Goal: Task Accomplishment & Management: Use online tool/utility

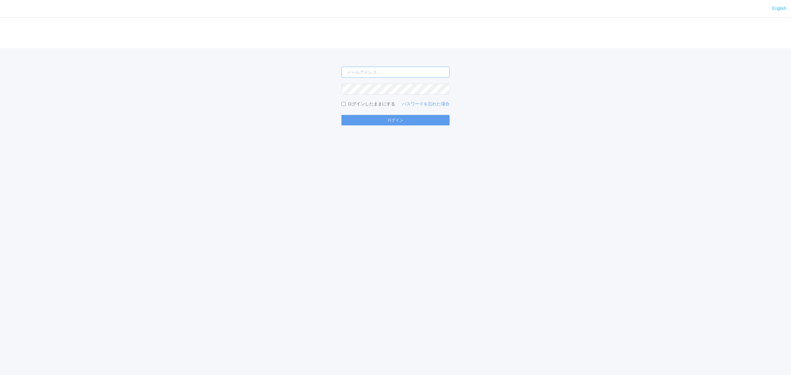
type input "[PERSON_NAME][EMAIL_ADDRESS][DOMAIN_NAME]"
click at [410, 114] on form "[PERSON_NAME][EMAIL_ADDRESS][DOMAIN_NAME] ログインしたままにする パスワードを忘れた場合 ログイン" at bounding box center [395, 96] width 108 height 59
click at [353, 69] on input "[PERSON_NAME][EMAIL_ADDRESS][DOMAIN_NAME]" at bounding box center [395, 72] width 108 height 11
click at [288, 74] on div "[PERSON_NAME][EMAIL_ADDRESS][DOMAIN_NAME] ログインしたままにする パスワードを忘れた場合 ログイン" at bounding box center [395, 86] width 791 height 77
click at [360, 121] on button "ログイン" at bounding box center [395, 120] width 108 height 11
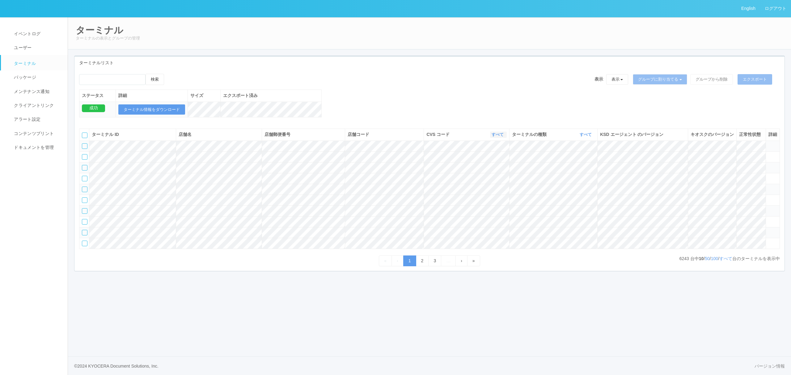
click at [494, 137] on link "すべて" at bounding box center [498, 134] width 14 height 5
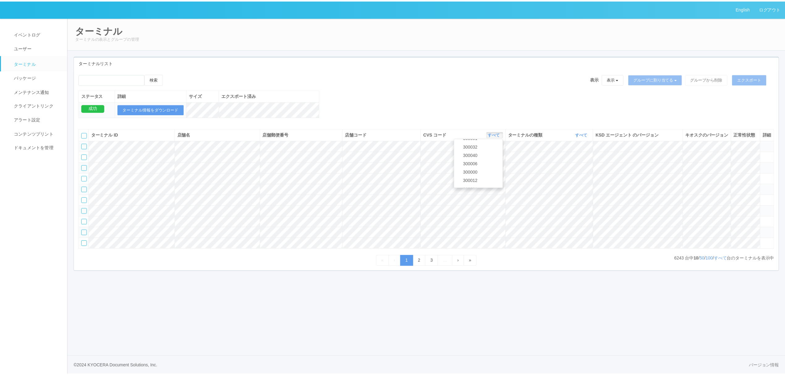
scroll to position [266, 0]
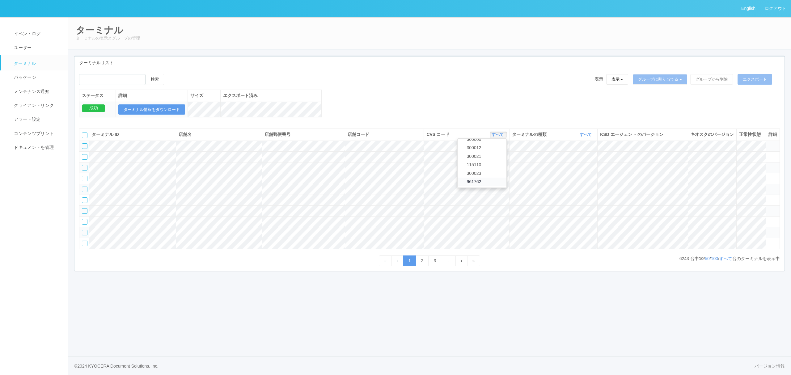
click at [486, 186] on link "961762" at bounding box center [481, 182] width 49 height 8
click at [587, 137] on link "すべて" at bounding box center [586, 134] width 14 height 5
click at [570, 163] on span "キオスク" at bounding box center [562, 160] width 20 height 5
click at [724, 261] on link "すべて" at bounding box center [725, 258] width 13 height 5
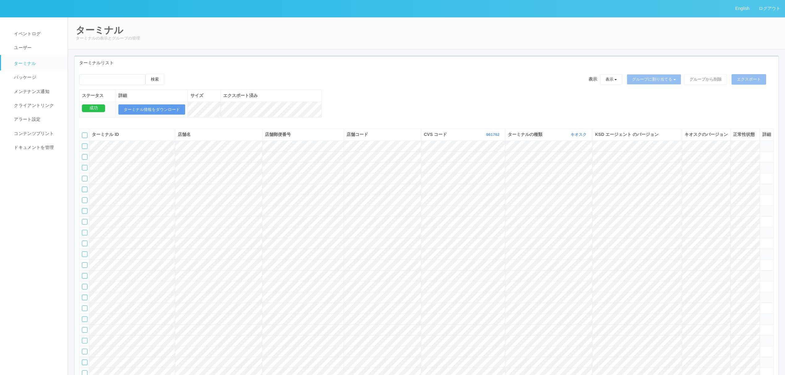
click at [376, 99] on div "検索 表示 表示 すべてのターミナル 未割り当てのターミナル グループを追加 グループ名を編集 アーカイブ済みのターミナル グループに割り当てる グループを追…" at bounding box center [426, 99] width 704 height 50
drag, startPoint x: 375, startPoint y: 99, endPoint x: 353, endPoint y: 87, distance: 24.9
click at [353, 87] on div "検索 表示 表示 すべてのターミナル 未割り当てのターミナル グループを追加 グループ名を編集 アーカイブ済みのターミナル グループに割り当てる グループを追…" at bounding box center [426, 82] width 694 height 16
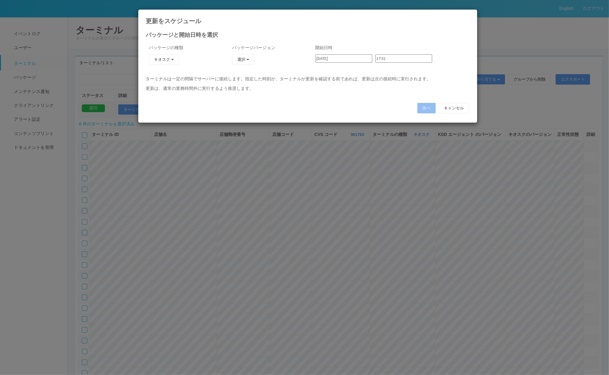
type input "[DATE]"
type input "02:00"
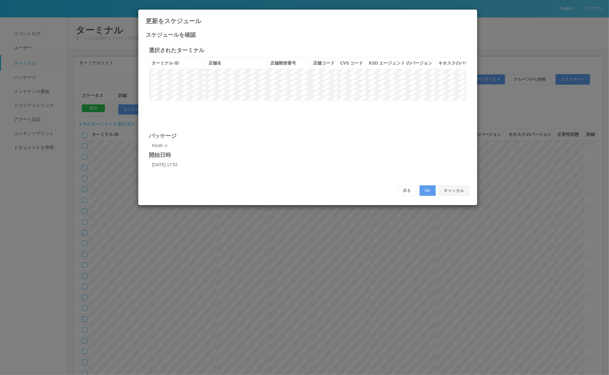
click at [465, 187] on button "キャンセル" at bounding box center [454, 190] width 31 height 11
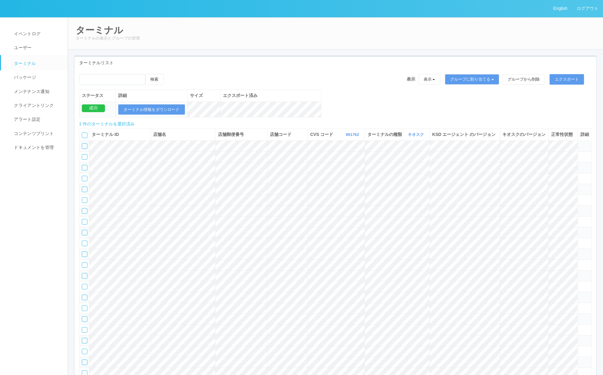
click at [86, 138] on div at bounding box center [85, 136] width 6 height 6
click at [82, 133] on icon at bounding box center [82, 133] width 0 height 0
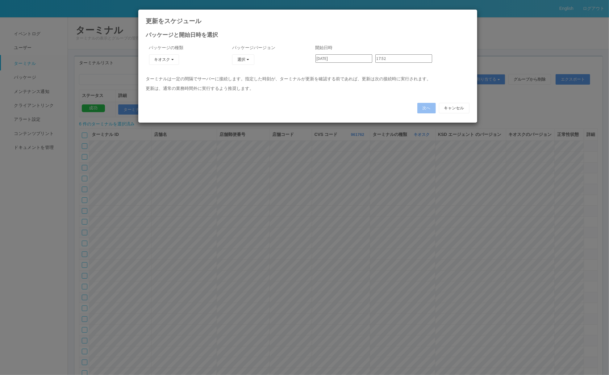
type input "[DATE]"
type input "02:00"
type input "[DATE]"
type input "02:06"
